Goal: Information Seeking & Learning: Learn about a topic

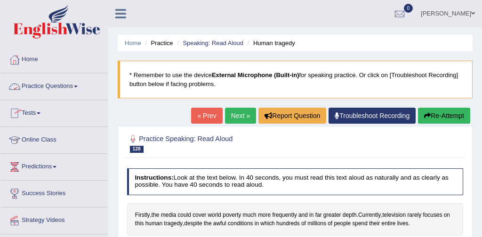
click at [56, 86] on link "Practice Questions" at bounding box center [53, 85] width 107 height 24
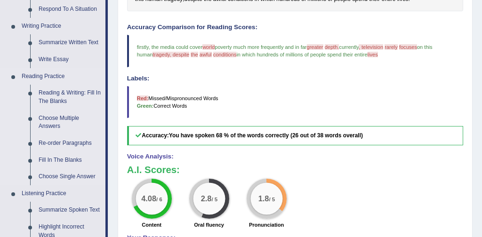
scroll to position [226, 0]
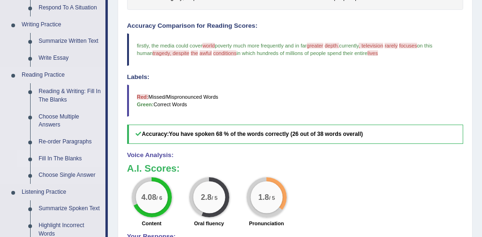
click at [64, 160] on link "Fill In The Blanks" at bounding box center [69, 159] width 71 height 17
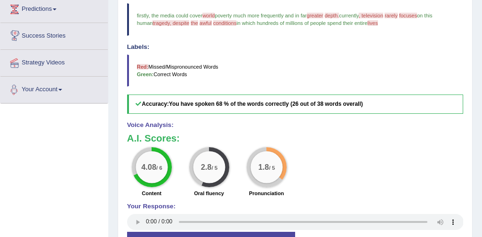
scroll to position [324, 0]
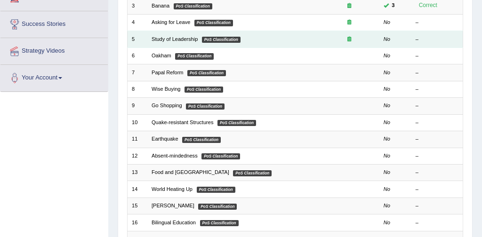
scroll to position [168, 0]
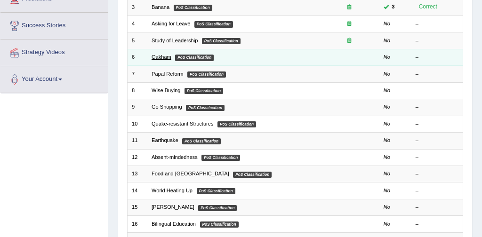
click at [160, 58] on link "Oakham" at bounding box center [162, 57] width 20 height 6
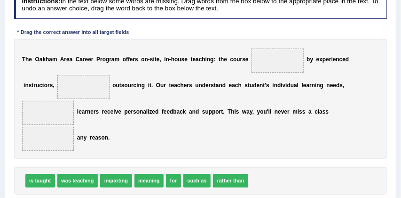
scroll to position [129, 0]
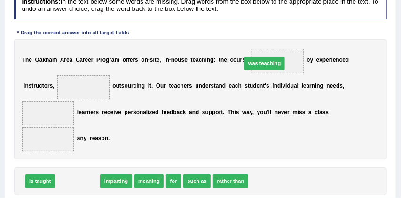
drag, startPoint x: 81, startPoint y: 182, endPoint x: 309, endPoint y: 38, distance: 268.8
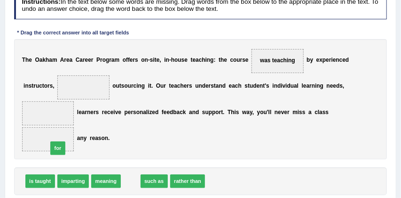
drag, startPoint x: 130, startPoint y: 183, endPoint x: 45, endPoint y: 144, distance: 93.8
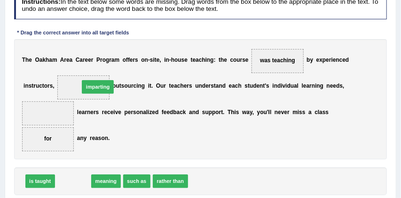
drag, startPoint x: 79, startPoint y: 184, endPoint x: 104, endPoint y: 74, distance: 113.5
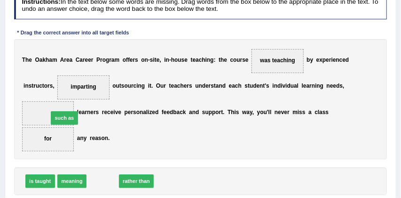
drag, startPoint x: 101, startPoint y: 181, endPoint x: 56, endPoint y: 106, distance: 87.4
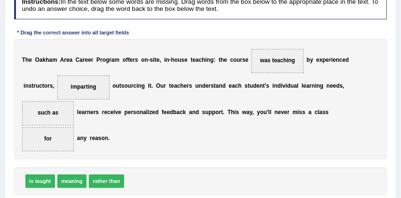
scroll to position [150, 0]
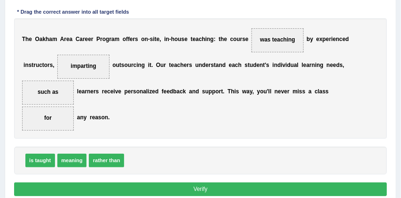
click at [194, 186] on button "Verify" at bounding box center [201, 189] width 374 height 14
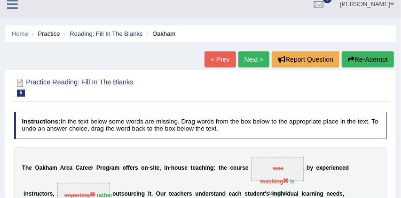
scroll to position [7, 0]
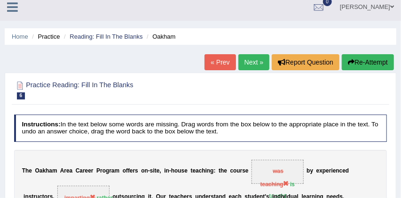
click at [365, 58] on button "Re-Attempt" at bounding box center [368, 62] width 52 height 16
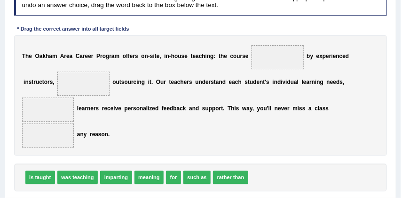
scroll to position [164, 0]
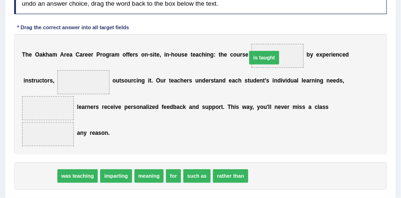
drag, startPoint x: 36, startPoint y: 178, endPoint x: 304, endPoint y: 36, distance: 303.4
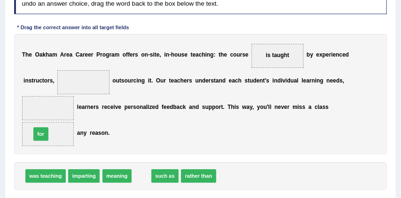
drag, startPoint x: 141, startPoint y: 177, endPoint x: 23, endPoint y: 128, distance: 127.9
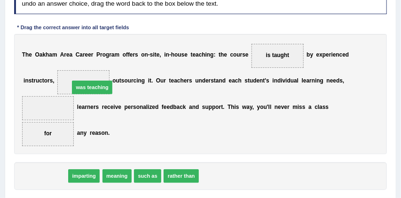
drag, startPoint x: 52, startPoint y: 176, endPoint x: 104, endPoint y: 68, distance: 119.4
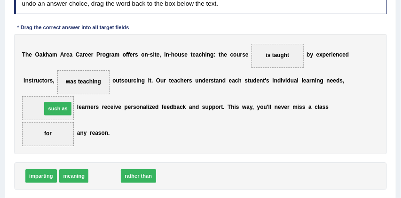
drag, startPoint x: 107, startPoint y: 178, endPoint x: 51, endPoint y: 99, distance: 96.9
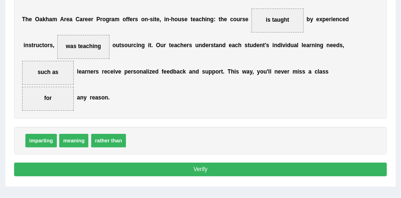
scroll to position [201, 0]
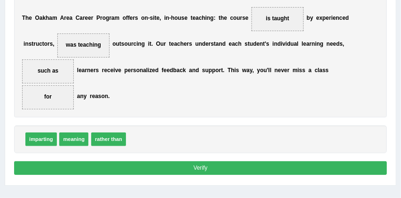
click at [192, 167] on button "Verify" at bounding box center [201, 168] width 374 height 14
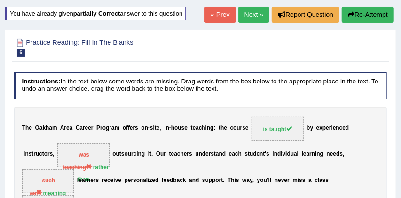
scroll to position [50, 0]
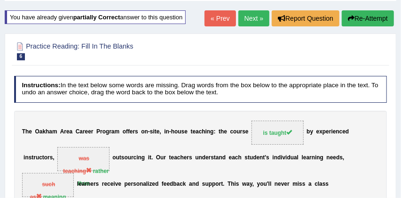
click at [367, 18] on button "Re-Attempt" at bounding box center [368, 18] width 52 height 16
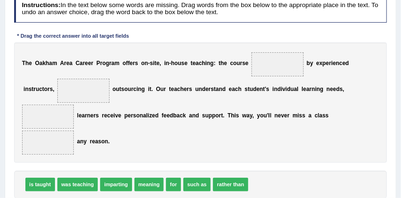
scroll to position [156, 0]
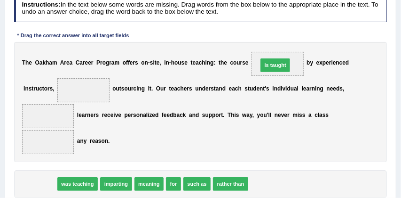
drag, startPoint x: 41, startPoint y: 185, endPoint x: 319, endPoint y: 46, distance: 310.2
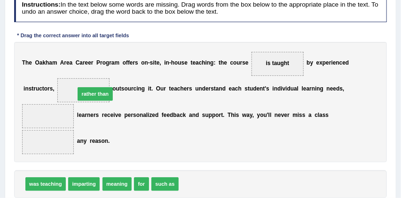
drag, startPoint x: 199, startPoint y: 185, endPoint x: 77, endPoint y: 79, distance: 161.5
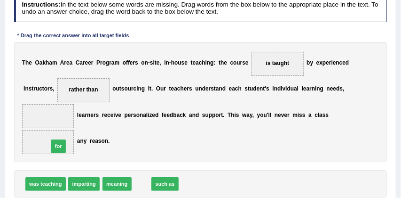
drag, startPoint x: 141, startPoint y: 183, endPoint x: 43, endPoint y: 139, distance: 107.4
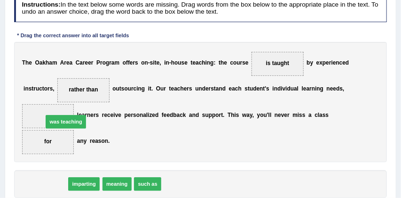
drag, startPoint x: 45, startPoint y: 185, endPoint x: 60, endPoint y: 111, distance: 75.3
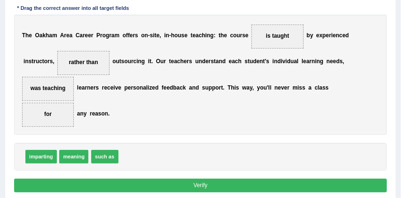
click at [181, 185] on button "Verify" at bounding box center [201, 185] width 374 height 14
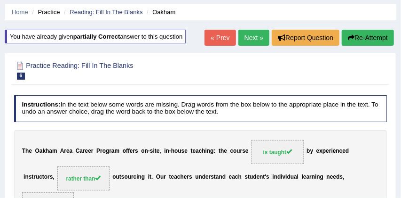
scroll to position [30, 0]
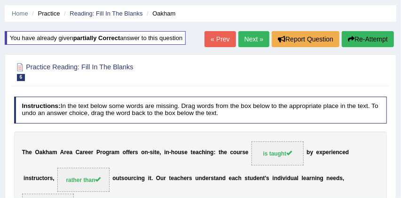
click at [246, 36] on link "Next »" at bounding box center [254, 39] width 31 height 16
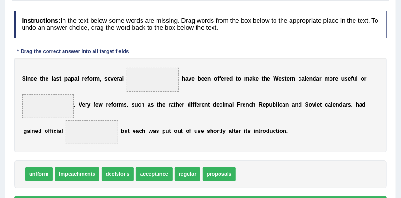
scroll to position [114, 0]
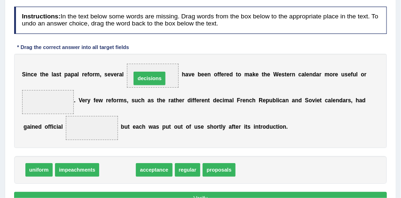
drag, startPoint x: 121, startPoint y: 167, endPoint x: 159, endPoint y: 60, distance: 113.7
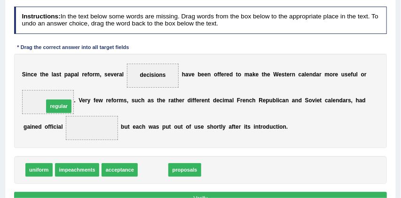
drag, startPoint x: 153, startPoint y: 168, endPoint x: 40, endPoint y: 93, distance: 136.1
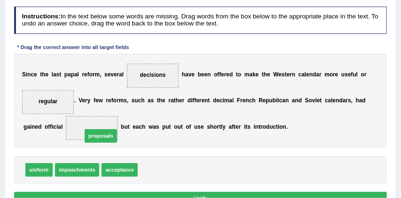
drag, startPoint x: 160, startPoint y: 171, endPoint x: 93, endPoint y: 130, distance: 77.7
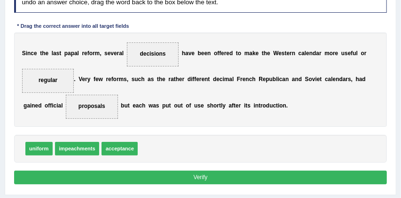
click at [199, 175] on button "Verify" at bounding box center [201, 177] width 374 height 14
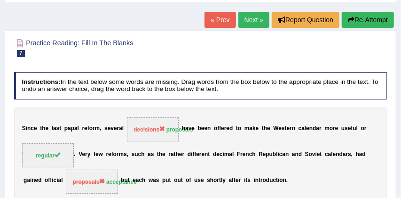
scroll to position [47, 0]
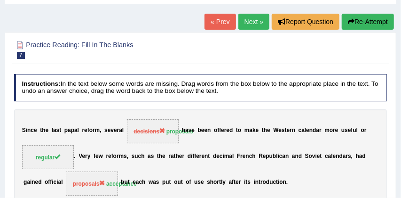
click at [372, 21] on button "Re-Attempt" at bounding box center [368, 22] width 52 height 16
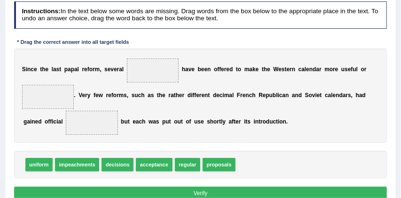
scroll to position [151, 0]
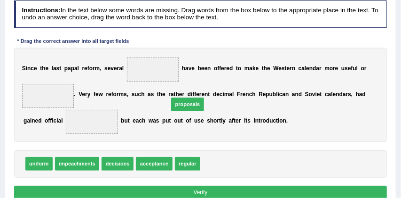
drag, startPoint x: 221, startPoint y: 164, endPoint x: 168, endPoint y: 73, distance: 105.4
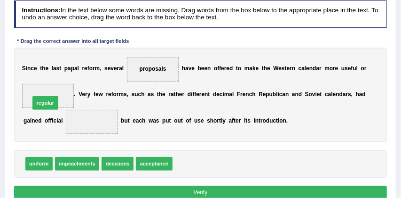
drag, startPoint x: 190, startPoint y: 165, endPoint x: 22, endPoint y: 93, distance: 183.0
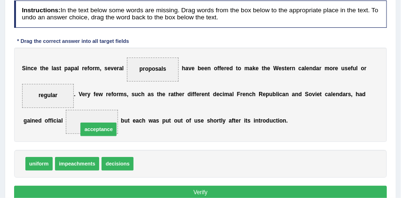
drag, startPoint x: 154, startPoint y: 166, endPoint x: 88, endPoint y: 125, distance: 77.6
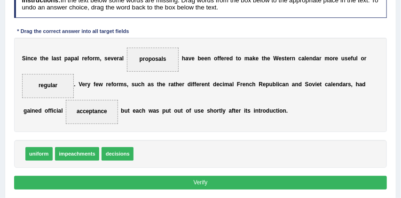
scroll to position [161, 0]
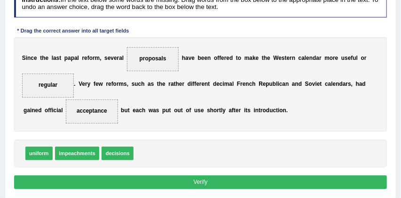
click at [202, 182] on button "Verify" at bounding box center [201, 182] width 374 height 14
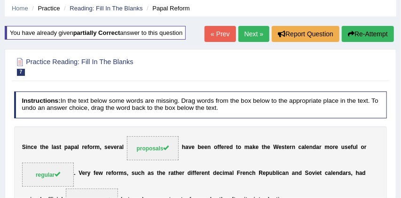
scroll to position [32, 0]
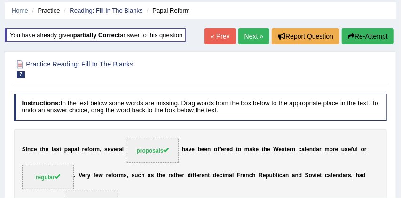
click at [250, 34] on link "Next »" at bounding box center [254, 36] width 31 height 16
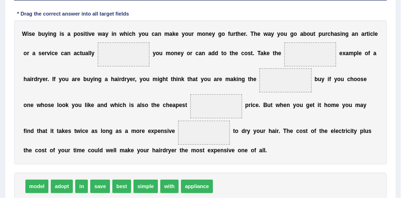
scroll to position [153, 0]
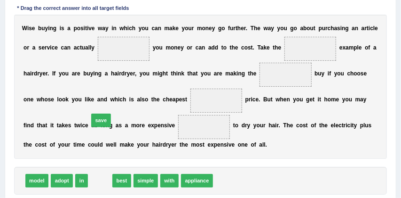
drag, startPoint x: 98, startPoint y: 182, endPoint x: 106, endPoint y: 73, distance: 108.5
click at [106, 74] on div "Instructions: In the text below some words are missing. Drag words from the box…" at bounding box center [200, 93] width 377 height 259
drag, startPoint x: 100, startPoint y: 179, endPoint x: 133, endPoint y: 26, distance: 156.6
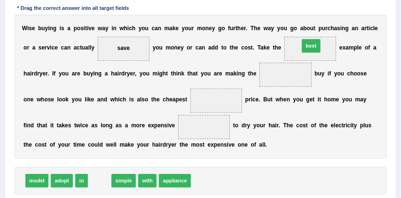
drag, startPoint x: 102, startPoint y: 181, endPoint x: 351, endPoint y: 22, distance: 295.2
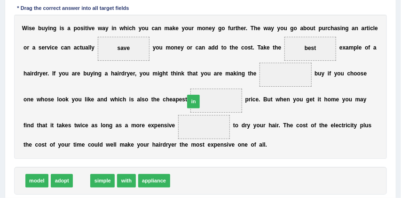
drag, startPoint x: 80, startPoint y: 179, endPoint x: 212, endPoint y: 86, distance: 161.4
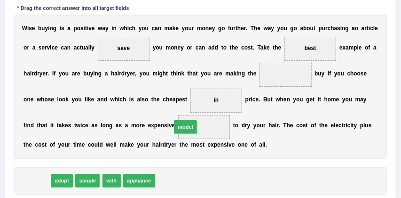
drag, startPoint x: 37, startPoint y: 179, endPoint x: 212, endPoint y: 116, distance: 186.2
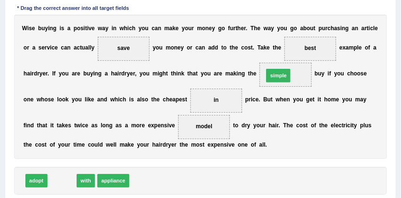
drag, startPoint x: 64, startPoint y: 180, endPoint x: 320, endPoint y: 56, distance: 283.7
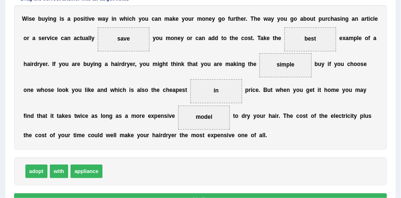
scroll to position [171, 0]
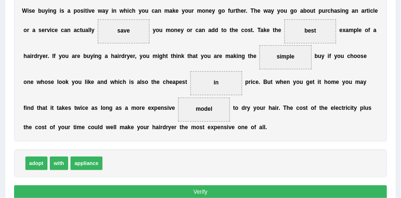
click at [214, 190] on button "Verify" at bounding box center [201, 192] width 374 height 14
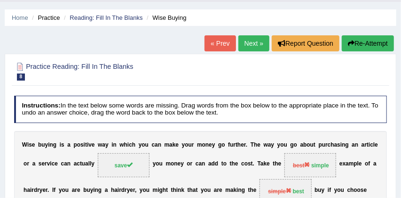
scroll to position [21, 0]
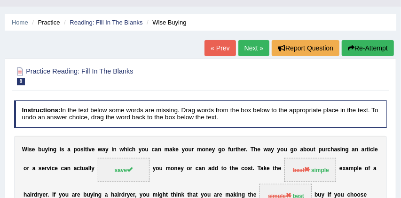
click at [370, 45] on button "Re-Attempt" at bounding box center [368, 48] width 52 height 16
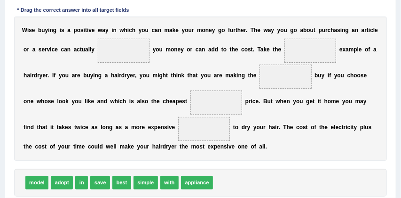
scroll to position [183, 0]
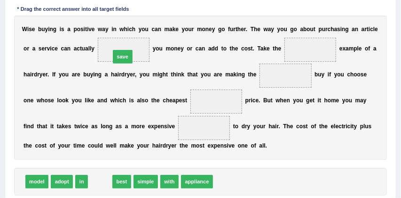
drag, startPoint x: 97, startPoint y: 182, endPoint x: 123, endPoint y: 35, distance: 149.2
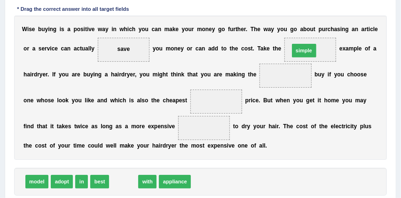
drag, startPoint x: 123, startPoint y: 182, endPoint x: 341, endPoint y: 24, distance: 269.2
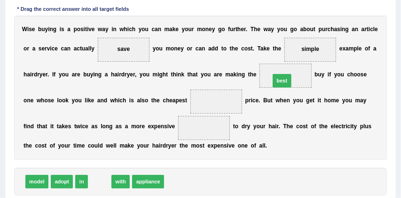
drag, startPoint x: 100, startPoint y: 183, endPoint x: 314, endPoint y: 64, distance: 245.2
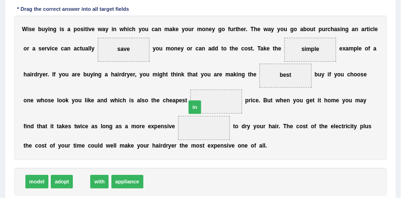
drag, startPoint x: 79, startPoint y: 180, endPoint x: 212, endPoint y: 92, distance: 159.4
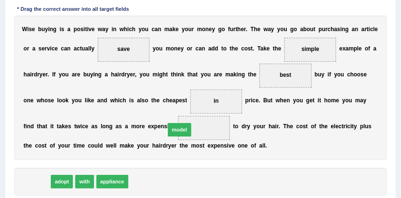
drag, startPoint x: 32, startPoint y: 181, endPoint x: 203, endPoint y: 118, distance: 181.7
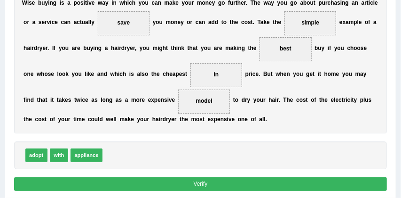
scroll to position [209, 0]
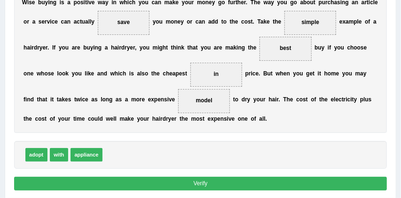
click at [205, 180] on button "Verify" at bounding box center [201, 183] width 374 height 14
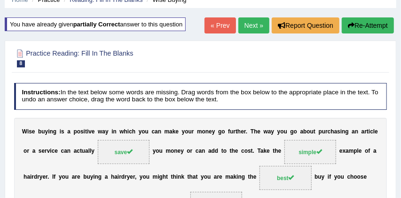
scroll to position [38, 0]
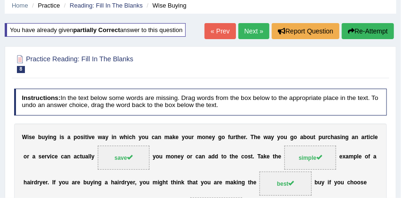
click at [249, 31] on link "Next »" at bounding box center [254, 31] width 31 height 16
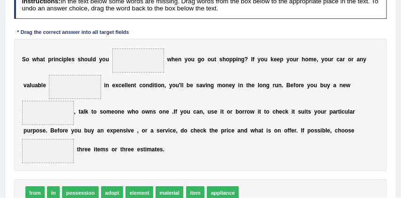
scroll to position [131, 0]
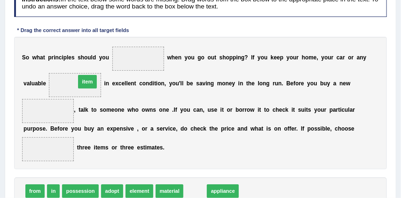
drag, startPoint x: 197, startPoint y: 189, endPoint x: 67, endPoint y: 60, distance: 183.0
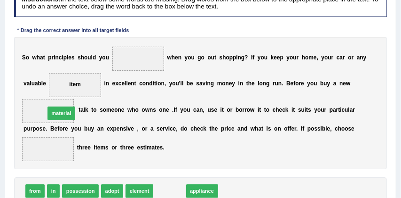
drag, startPoint x: 175, startPoint y: 190, endPoint x: 40, endPoint y: 95, distance: 165.6
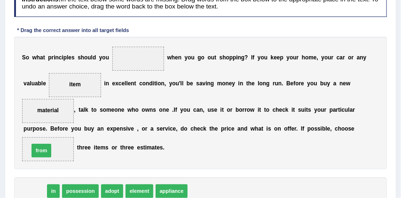
drag, startPoint x: 33, startPoint y: 190, endPoint x: 41, endPoint y: 139, distance: 51.1
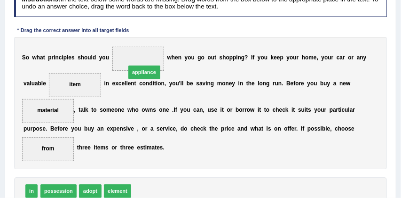
drag, startPoint x: 156, startPoint y: 192, endPoint x: 146, endPoint y: 44, distance: 148.1
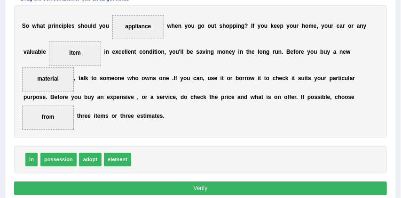
scroll to position [166, 0]
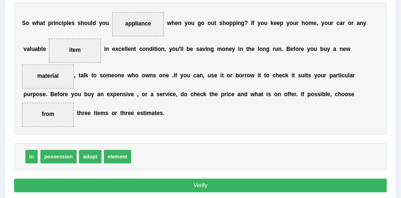
click at [200, 184] on button "Verify" at bounding box center [201, 185] width 374 height 14
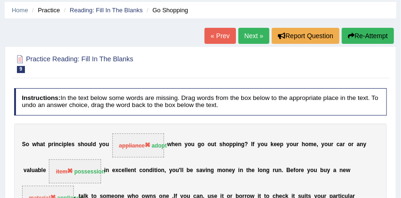
scroll to position [32, 0]
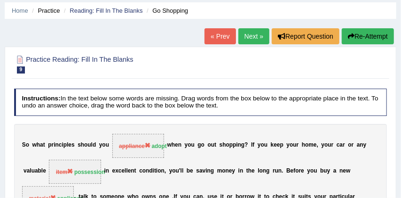
click at [371, 37] on button "Re-Attempt" at bounding box center [368, 36] width 52 height 16
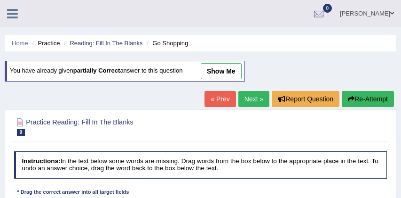
scroll to position [184, 0]
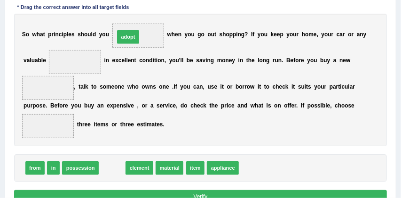
drag, startPoint x: 113, startPoint y: 169, endPoint x: 134, endPoint y: 10, distance: 159.9
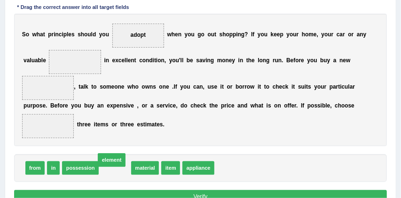
drag, startPoint x: 116, startPoint y: 167, endPoint x: 98, endPoint y: 124, distance: 46.2
click at [98, 153] on span "element" at bounding box center [112, 160] width 28 height 14
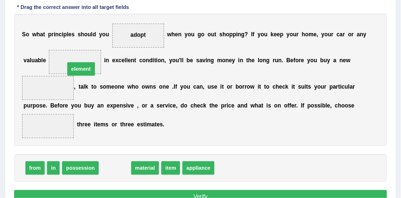
drag, startPoint x: 115, startPoint y: 168, endPoint x: 76, endPoint y: 44, distance: 129.9
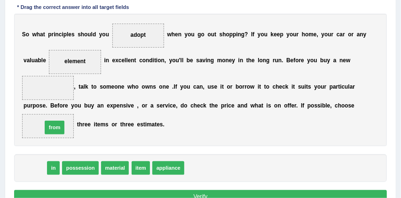
drag, startPoint x: 34, startPoint y: 167, endPoint x: 57, endPoint y: 119, distance: 53.3
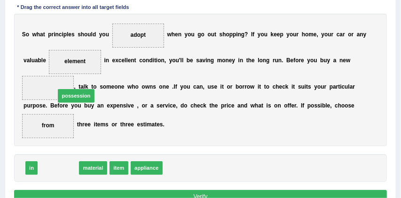
drag, startPoint x: 66, startPoint y: 168, endPoint x: 61, endPoint y: 78, distance: 90.0
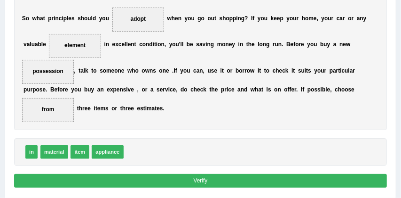
scroll to position [206, 0]
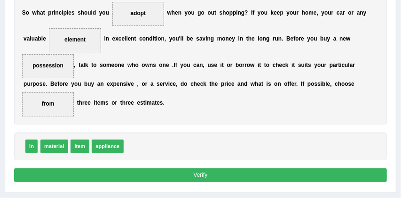
click at [174, 176] on button "Verify" at bounding box center [201, 175] width 374 height 14
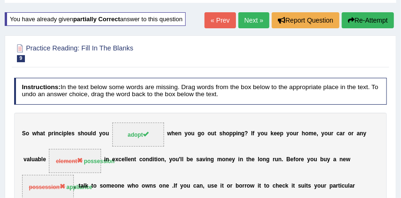
scroll to position [48, 0]
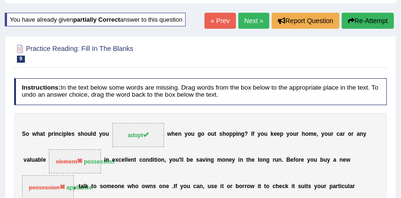
click at [372, 17] on button "Re-Attempt" at bounding box center [368, 21] width 52 height 16
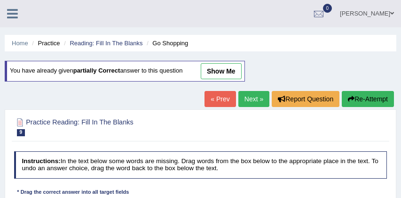
scroll to position [164, 0]
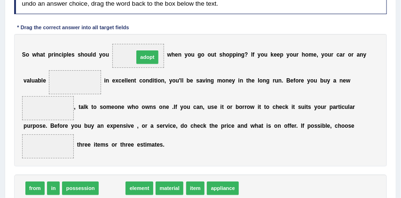
drag, startPoint x: 111, startPoint y: 189, endPoint x: 150, endPoint y: 35, distance: 158.4
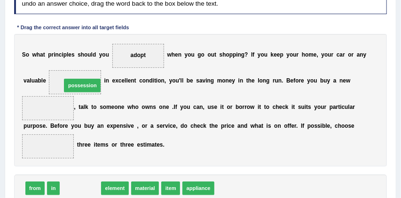
drag, startPoint x: 84, startPoint y: 189, endPoint x: 84, endPoint y: 67, distance: 121.9
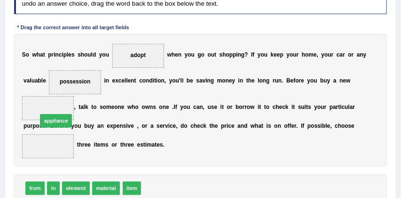
drag, startPoint x: 161, startPoint y: 189, endPoint x: 33, endPoint y: 105, distance: 152.6
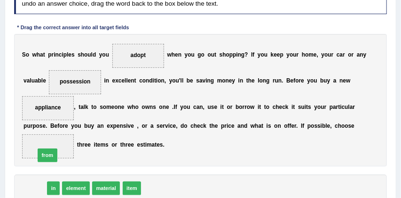
drag, startPoint x: 36, startPoint y: 187, endPoint x: 50, endPoint y: 149, distance: 40.8
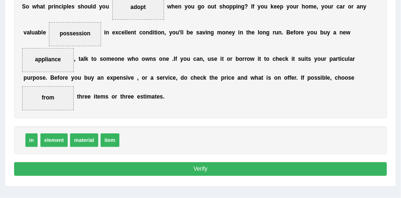
click at [164, 168] on button "Verify" at bounding box center [201, 169] width 374 height 14
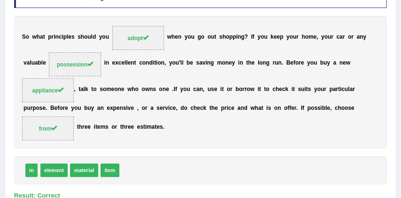
scroll to position [146, 0]
